Goal: Information Seeking & Learning: Check status

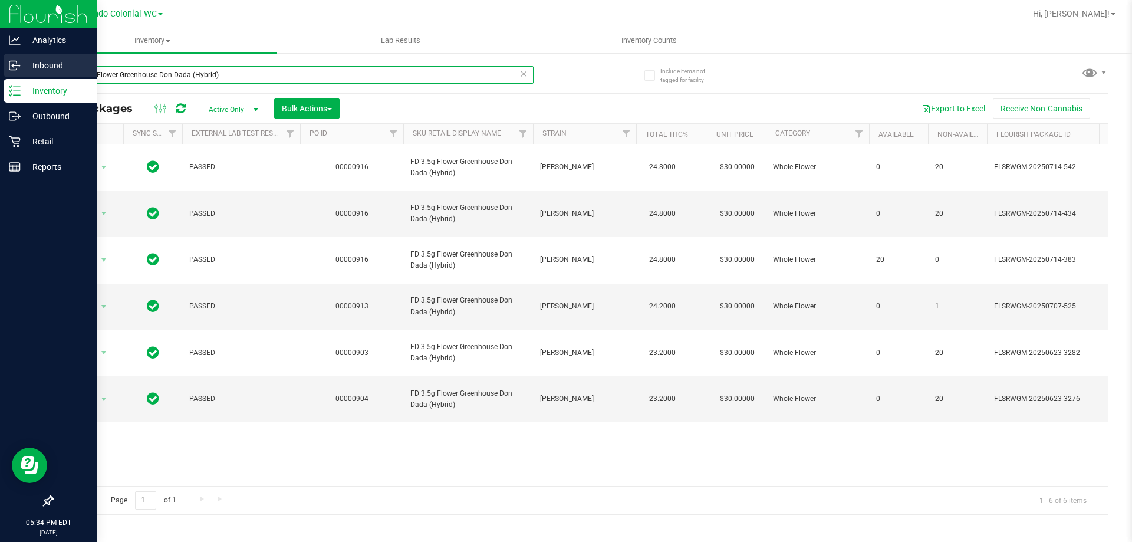
drag, startPoint x: 247, startPoint y: 77, endPoint x: 0, endPoint y: 58, distance: 247.8
click at [0, 58] on div "Analytics Inbound Inventory Outbound Retail Reports 05:34 PM EDT [DATE] 08/21 O…" at bounding box center [566, 271] width 1132 height 542
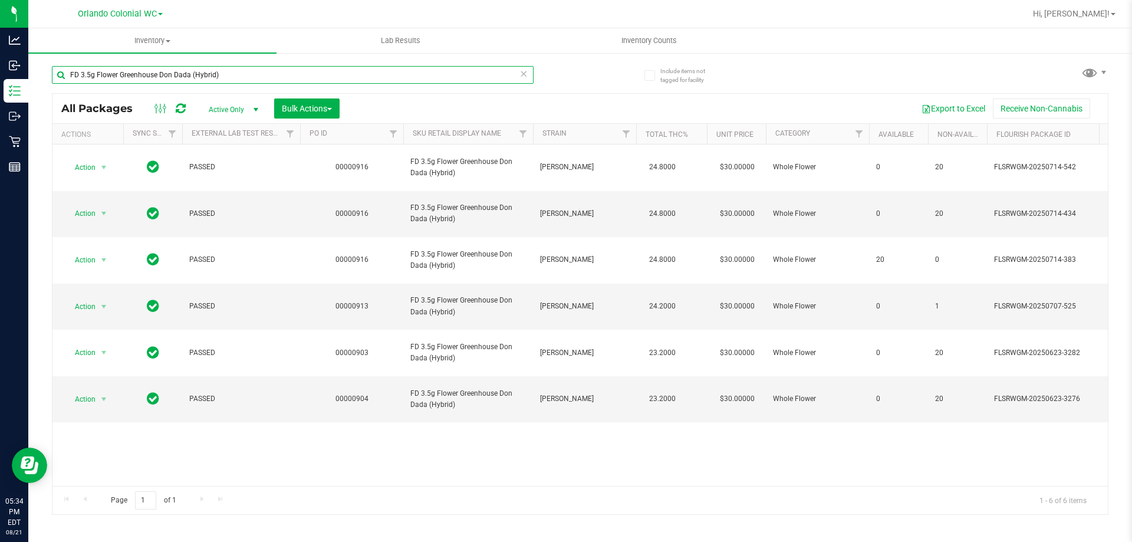
paste input "1-JUL25BLT01-0805"
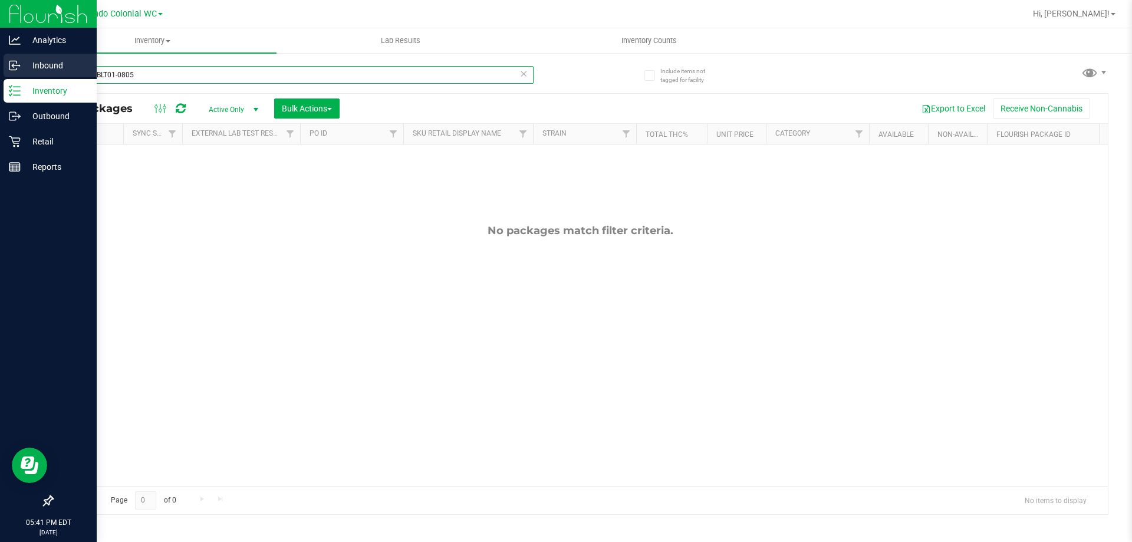
drag, startPoint x: 180, startPoint y: 78, endPoint x: 0, endPoint y: 76, distance: 180.4
click at [0, 76] on div "Analytics Inbound Inventory Outbound Retail Reports 05:41 PM EDT [DATE] 08/21 O…" at bounding box center [566, 271] width 1132 height 542
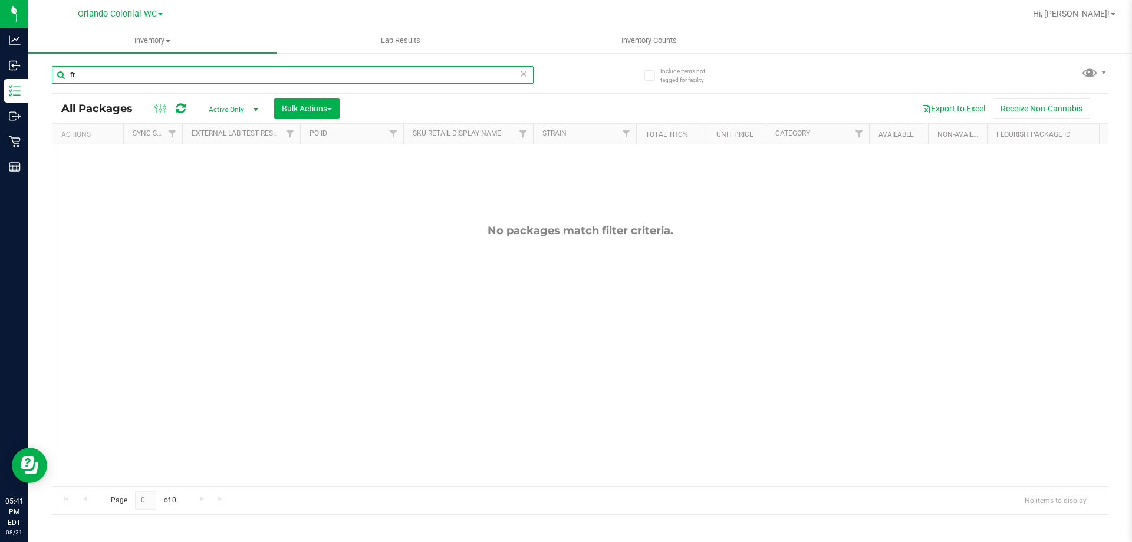
type input "f"
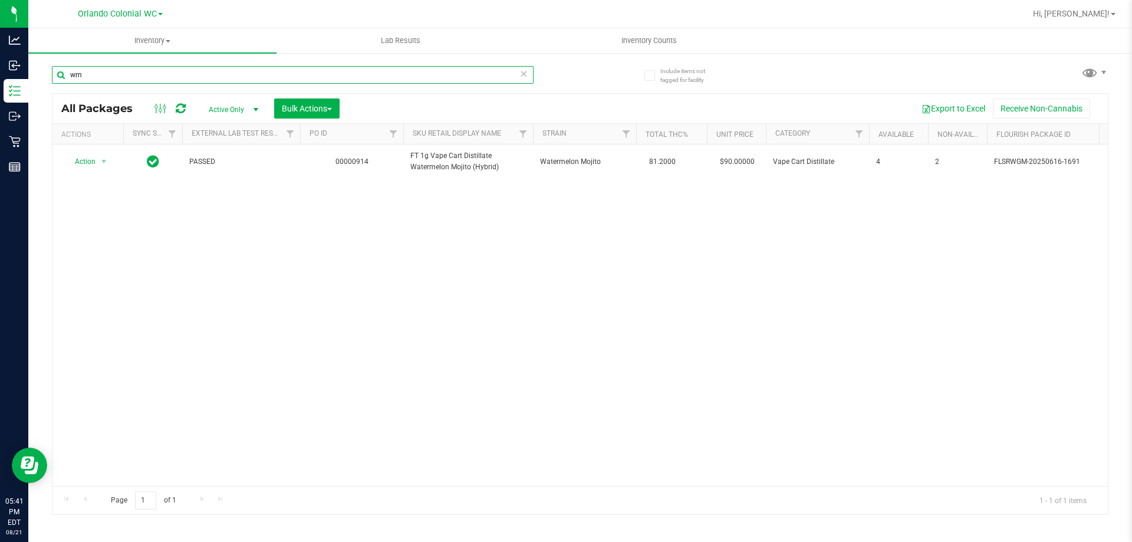
type input "w"
type input "jelly"
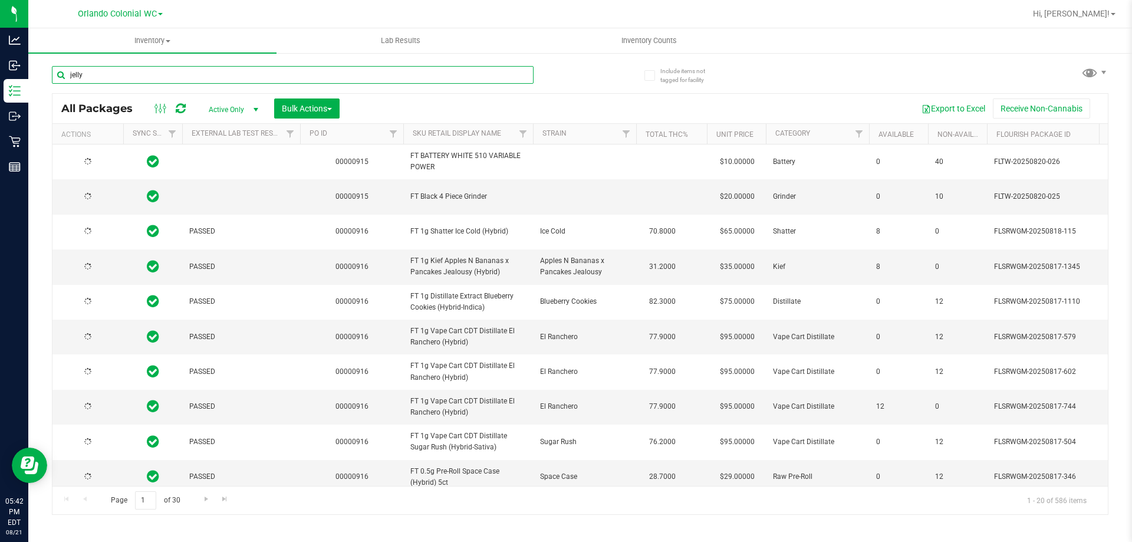
type input "[DATE]"
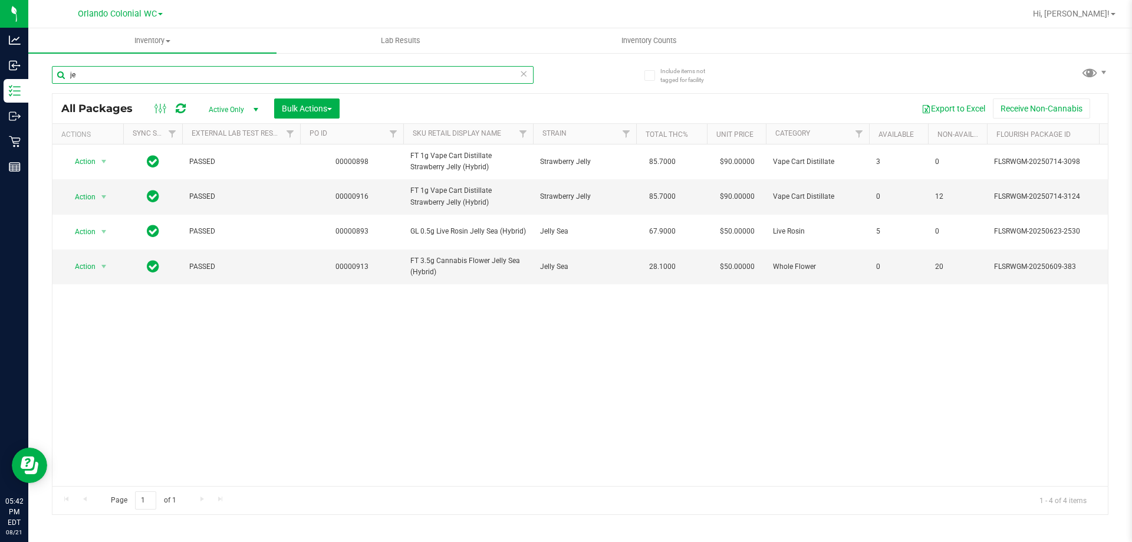
type input "j"
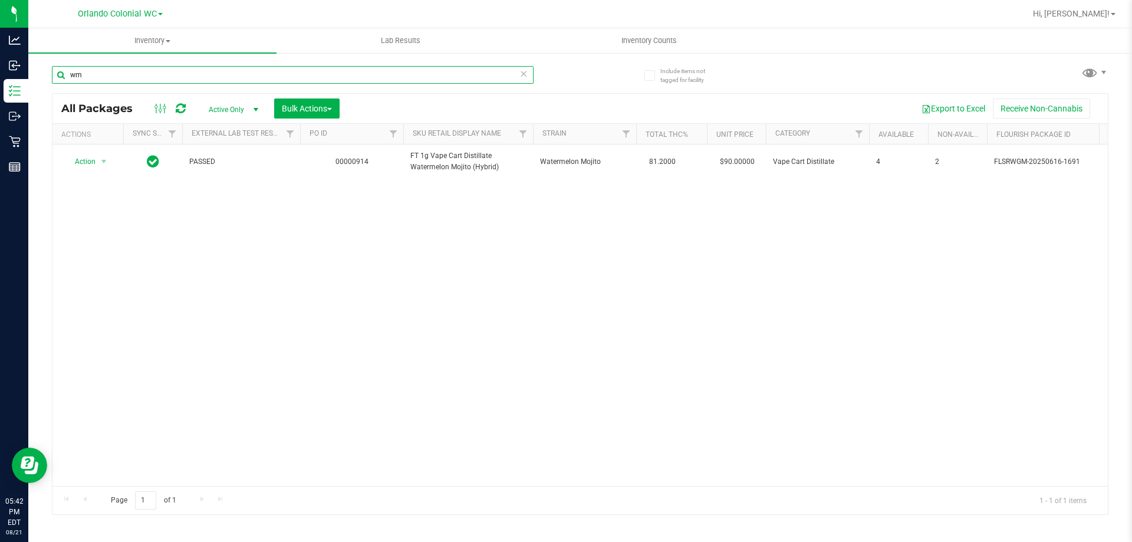
type input "w"
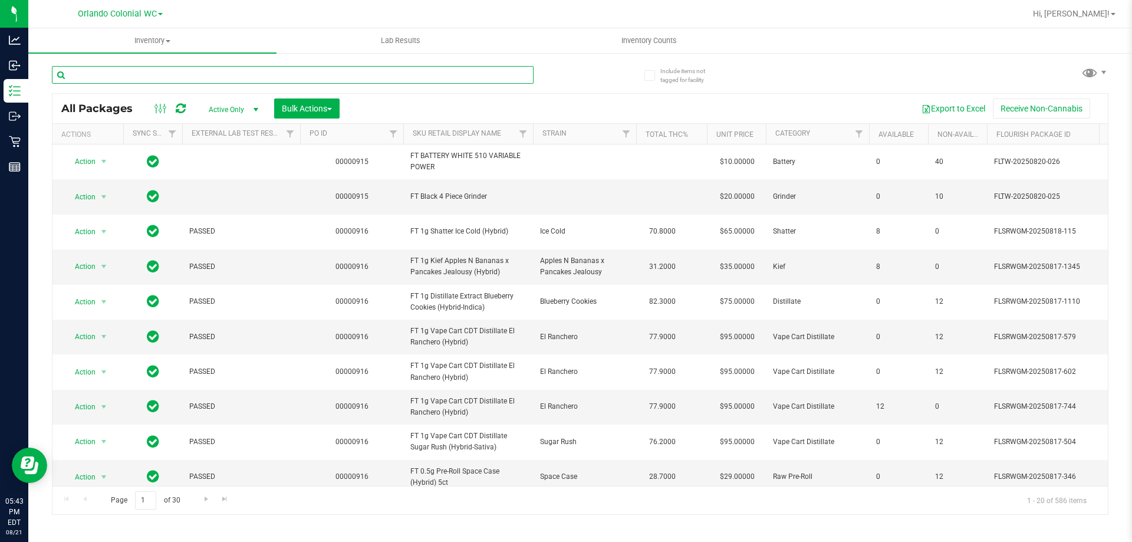
click at [195, 78] on input "text" at bounding box center [293, 75] width 482 height 18
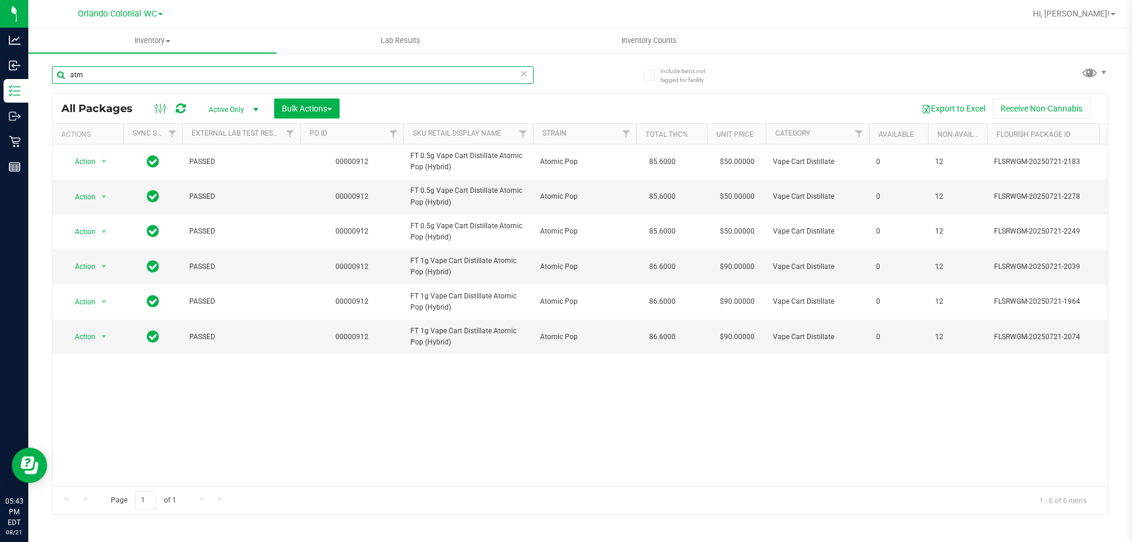
type input "atm"
click at [1068, 14] on span "Hi, [PERSON_NAME]!" at bounding box center [1071, 13] width 77 height 9
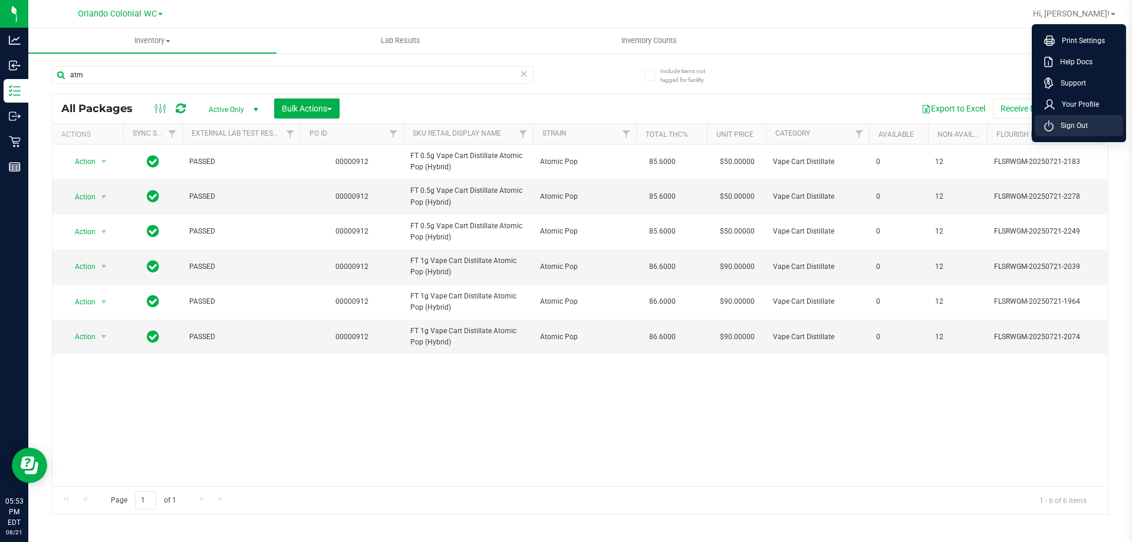
click at [1063, 121] on span "Sign Out" at bounding box center [1070, 126] width 34 height 12
